Goal: Task Accomplishment & Management: Manage account settings

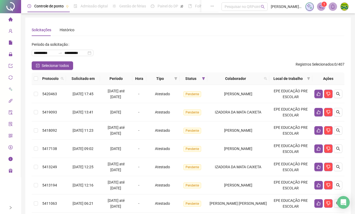
click at [7, 18] on li "Página inicial" at bounding box center [10, 19] width 19 height 11
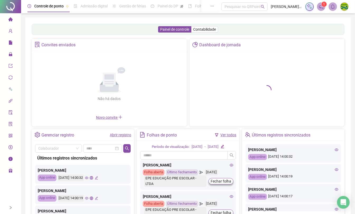
click at [10, 206] on icon "right" at bounding box center [11, 207] width 4 height 4
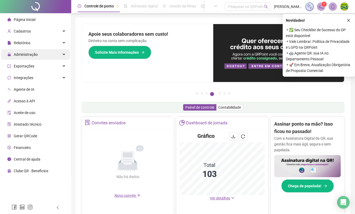
click at [32, 55] on span "Administração" at bounding box center [26, 54] width 24 height 4
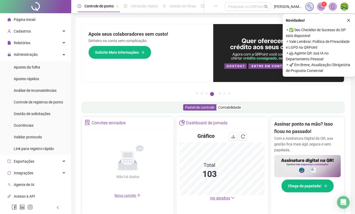
click at [41, 119] on ul "Ajustes da folha Ajustes rápidos Análise de inconsistências Controle de registr…" at bounding box center [35, 108] width 71 height 94
click at [41, 113] on span "Gestão de solicitações" at bounding box center [32, 113] width 37 height 4
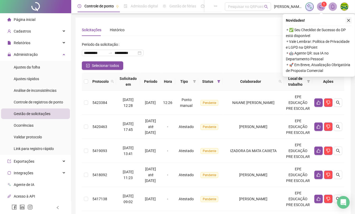
click at [351, 19] on button "button" at bounding box center [349, 20] width 6 height 6
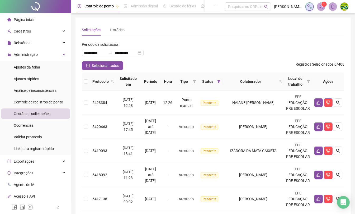
click at [57, 206] on icon "left" at bounding box center [58, 207] width 4 height 4
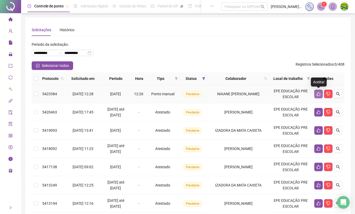
click at [319, 93] on icon "like" at bounding box center [319, 94] width 4 height 4
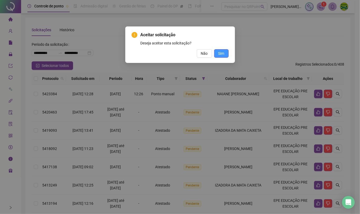
click at [216, 53] on button "Sim" at bounding box center [221, 53] width 15 height 8
